Goal: Check status: Check status

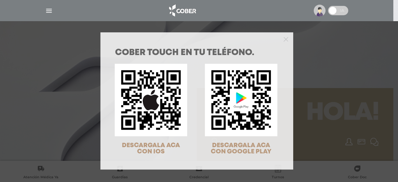
click at [285, 42] on div at bounding box center [197, 38] width 193 height 12
click at [284, 39] on icon "Close" at bounding box center [286, 39] width 5 height 5
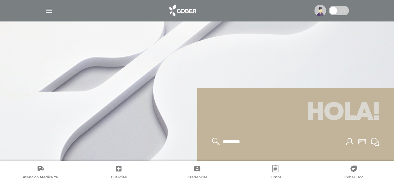
click at [48, 13] on img "button" at bounding box center [49, 11] width 8 height 8
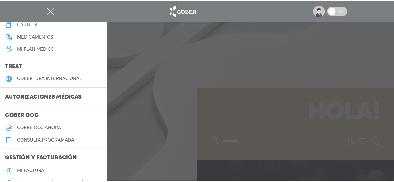
scroll to position [110, 0]
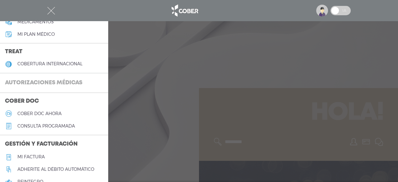
click at [49, 83] on h3 "Autorizaciones médicas" at bounding box center [43, 83] width 87 height 12
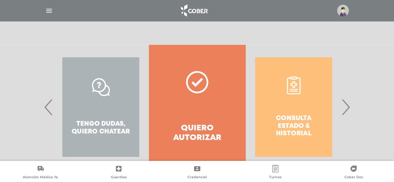
scroll to position [125, 0]
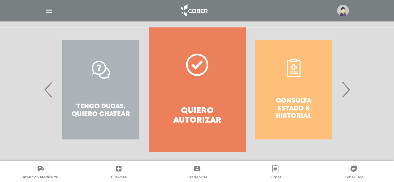
click at [346, 91] on span "›" at bounding box center [345, 90] width 12 height 34
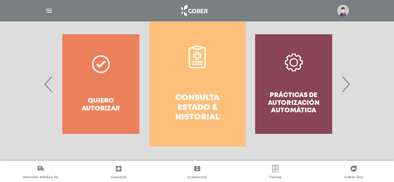
scroll to position [130, 0]
click at [195, 75] on link "Consulta estado & historial" at bounding box center [197, 84] width 96 height 125
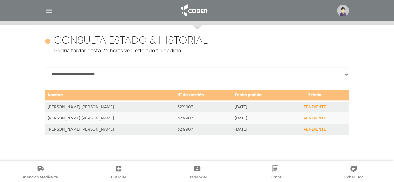
scroll to position [270, 0]
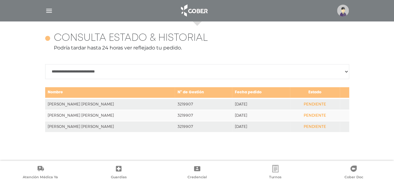
click at [231, 84] on div "**********" at bounding box center [197, 82] width 304 height 100
click at [238, 152] on div "**********" at bounding box center [197, 91] width 319 height 140
